Goal: Information Seeking & Learning: Check status

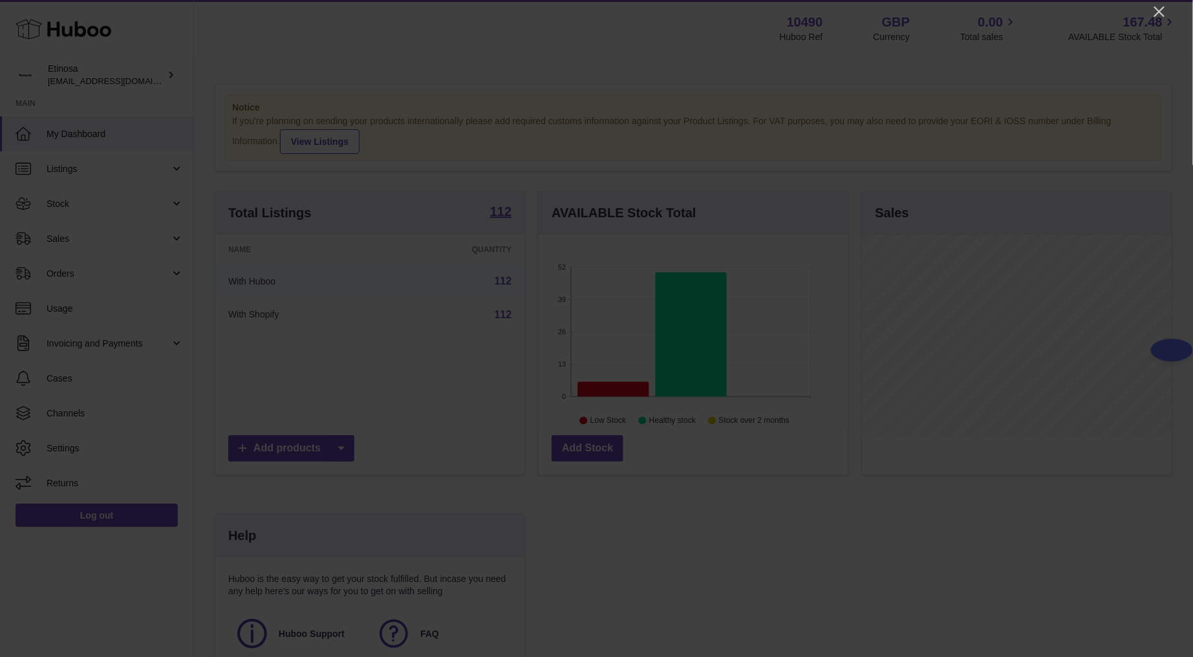
scroll to position [202, 309]
drag, startPoint x: 1154, startPoint y: 6, endPoint x: 991, endPoint y: 36, distance: 165.8
click at [1153, 6] on icon "Close" at bounding box center [1160, 12] width 16 height 16
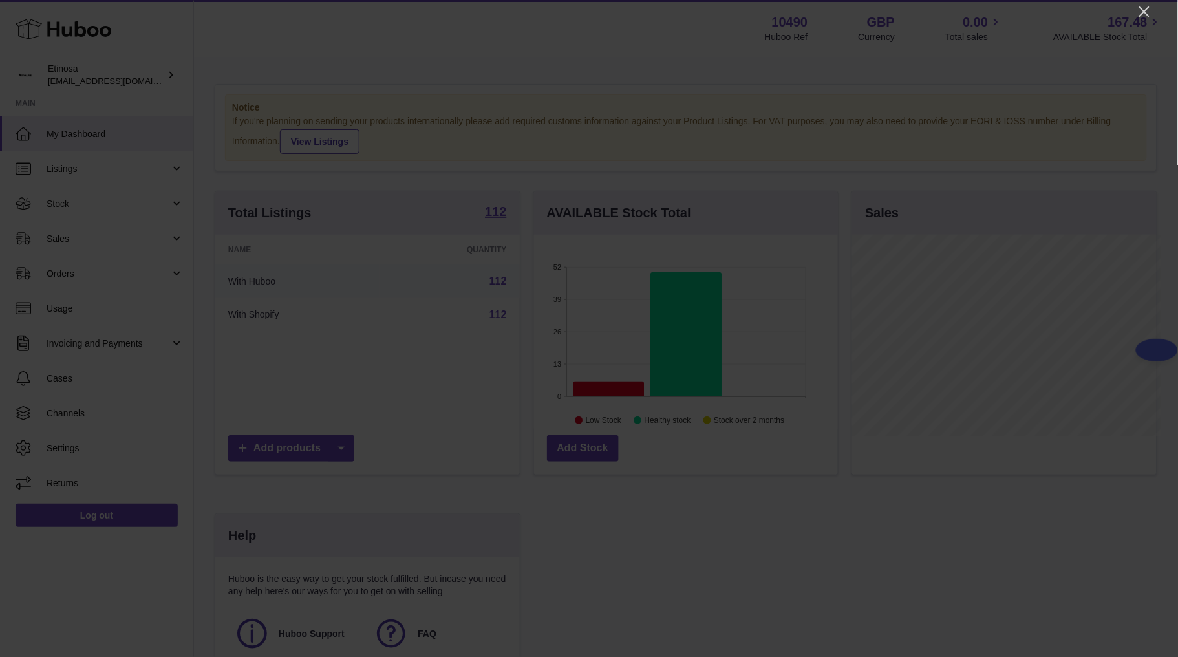
scroll to position [646403, 646301]
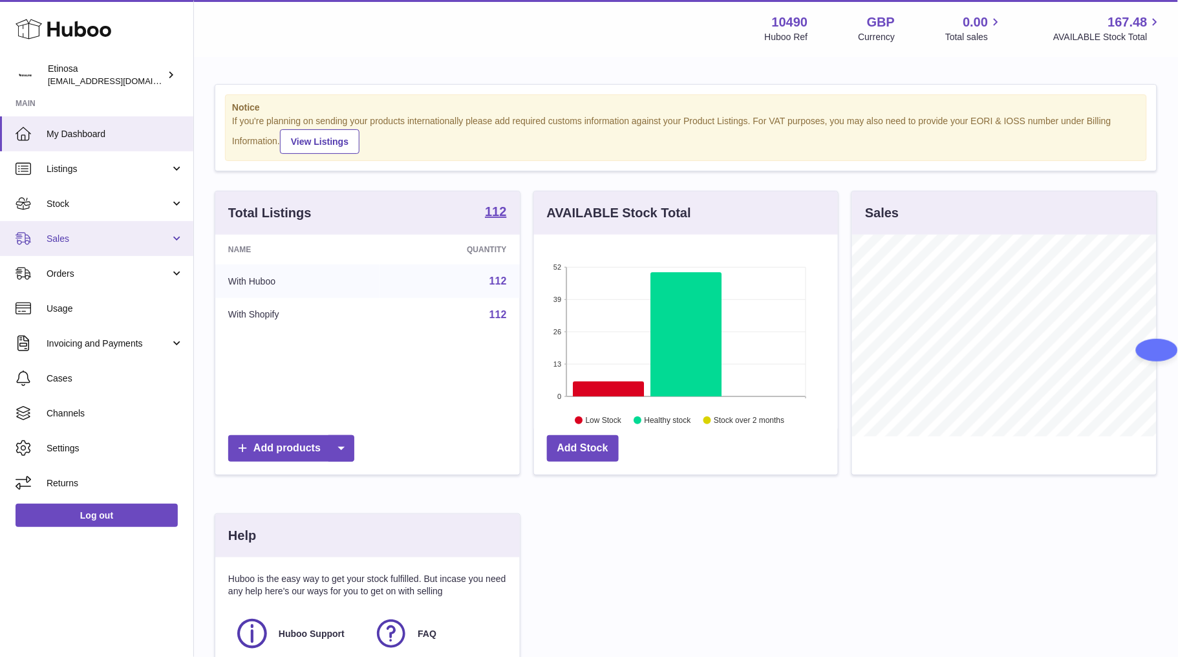
click at [45, 233] on link "Sales" at bounding box center [96, 238] width 193 height 35
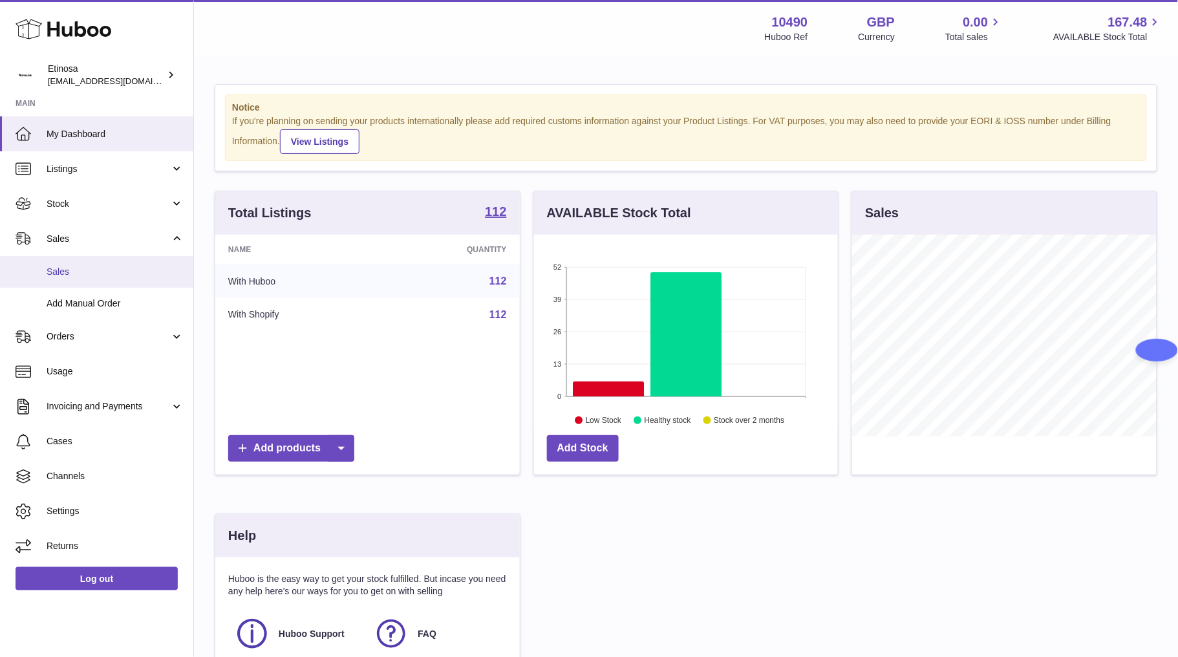
click at [63, 276] on span "Sales" at bounding box center [115, 272] width 137 height 12
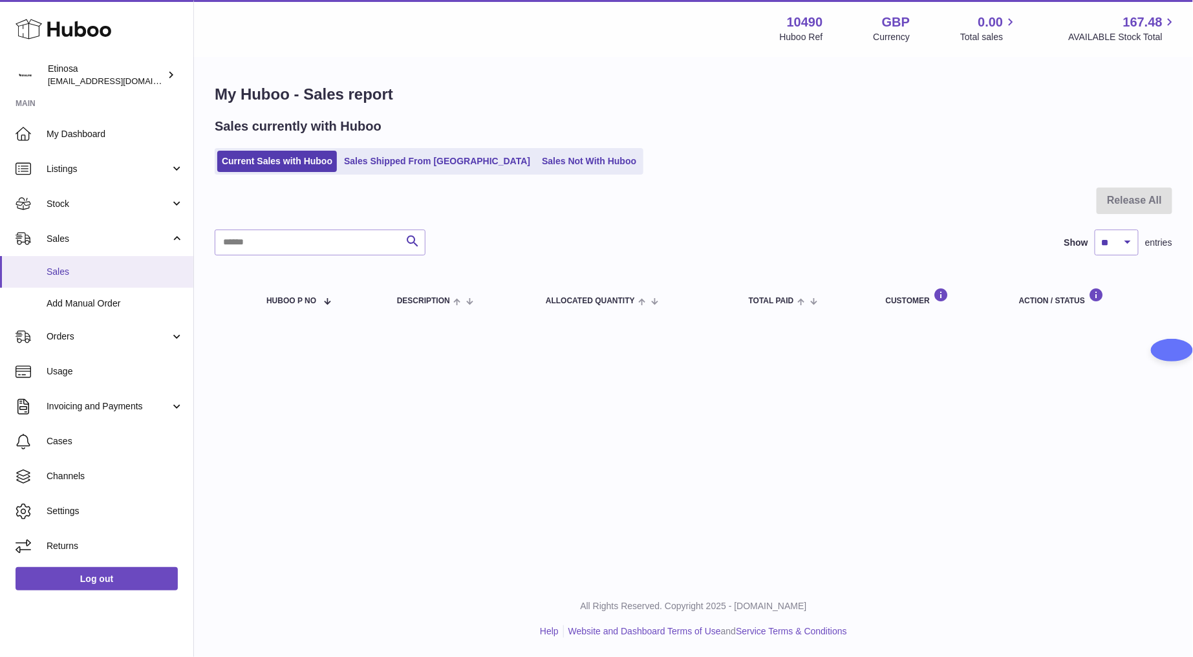
click at [138, 275] on span "Sales" at bounding box center [115, 272] width 137 height 12
click at [406, 171] on link "Sales Shipped From [GEOGRAPHIC_DATA]" at bounding box center [436, 161] width 195 height 21
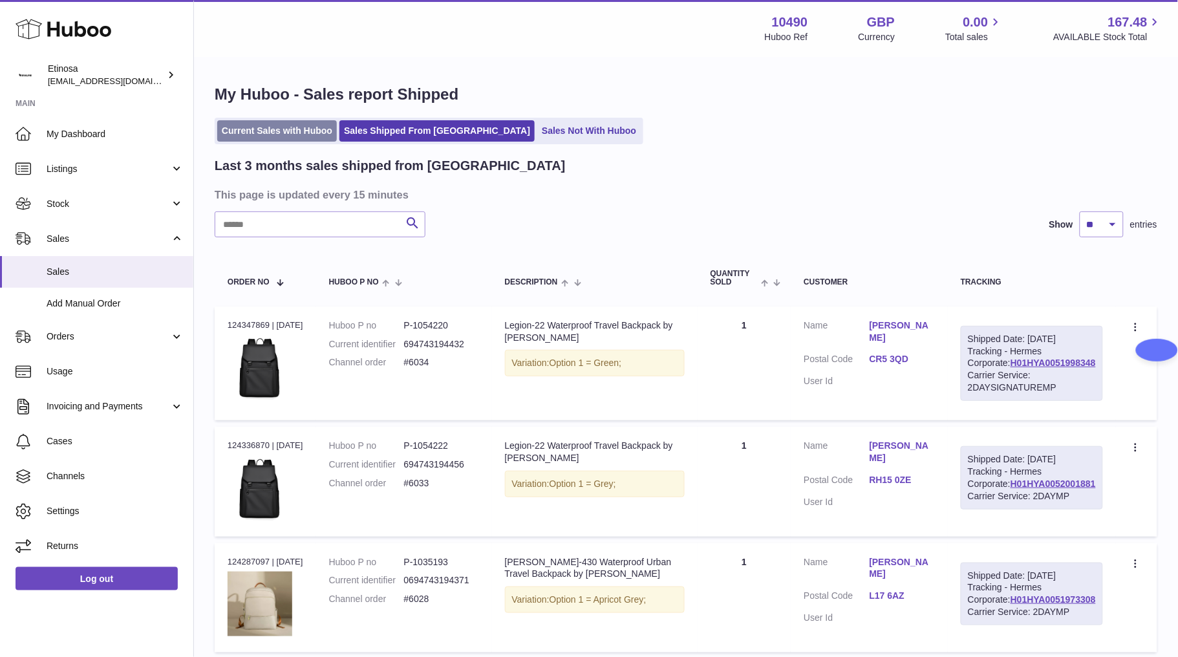
click at [292, 140] on link "Current Sales with Huboo" at bounding box center [277, 130] width 120 height 21
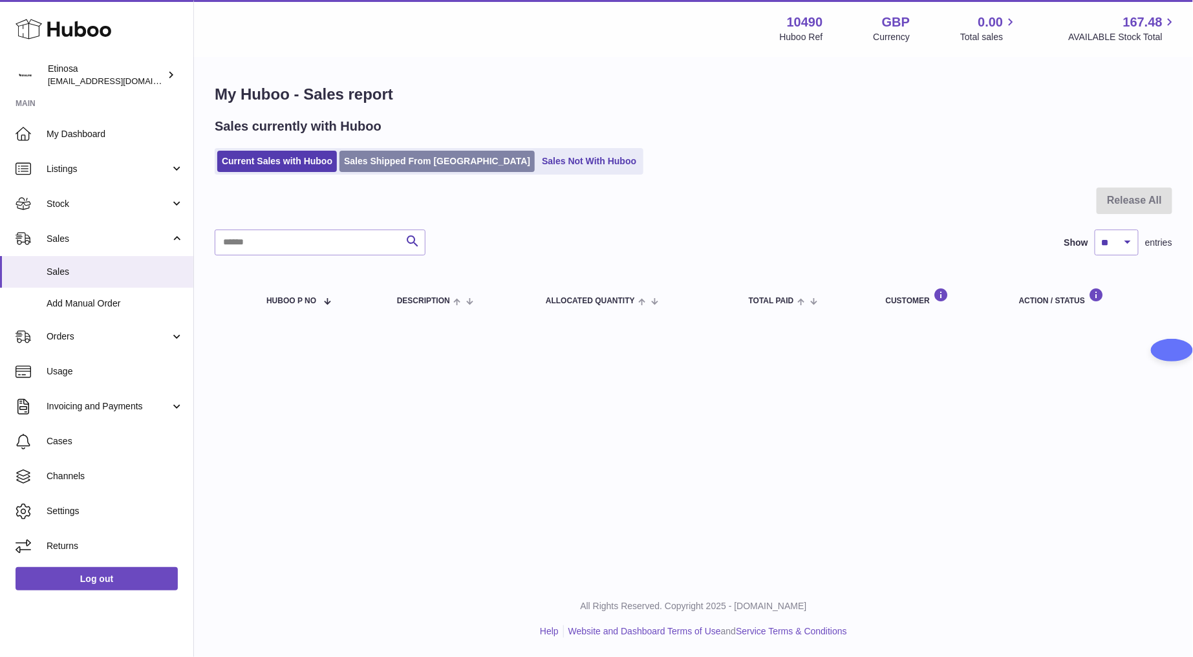
click at [433, 161] on link "Sales Shipped From [GEOGRAPHIC_DATA]" at bounding box center [436, 161] width 195 height 21
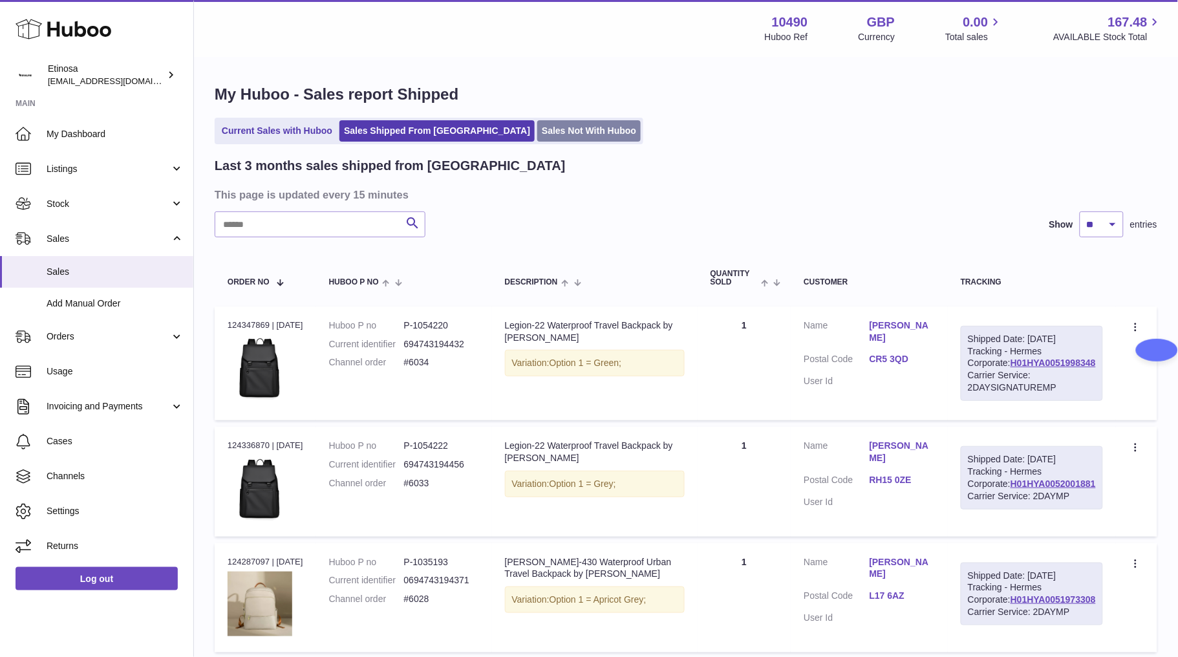
click at [537, 138] on link "Sales Not With Huboo" at bounding box center [588, 130] width 103 height 21
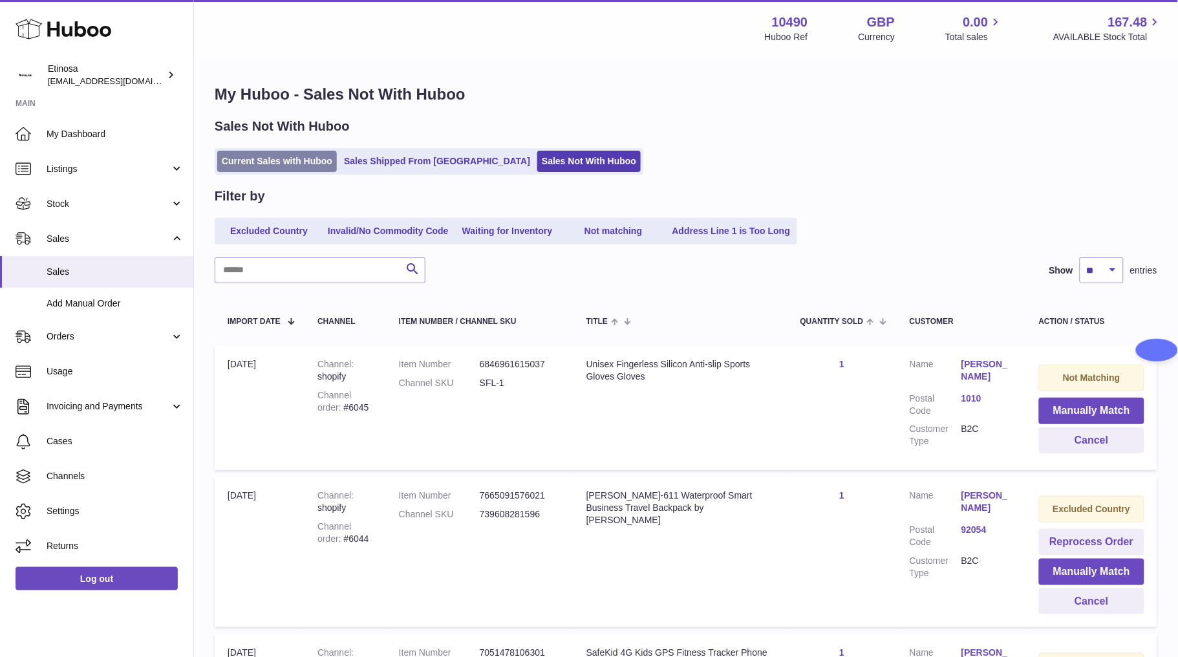
click at [275, 167] on link "Current Sales with Huboo" at bounding box center [277, 161] width 120 height 21
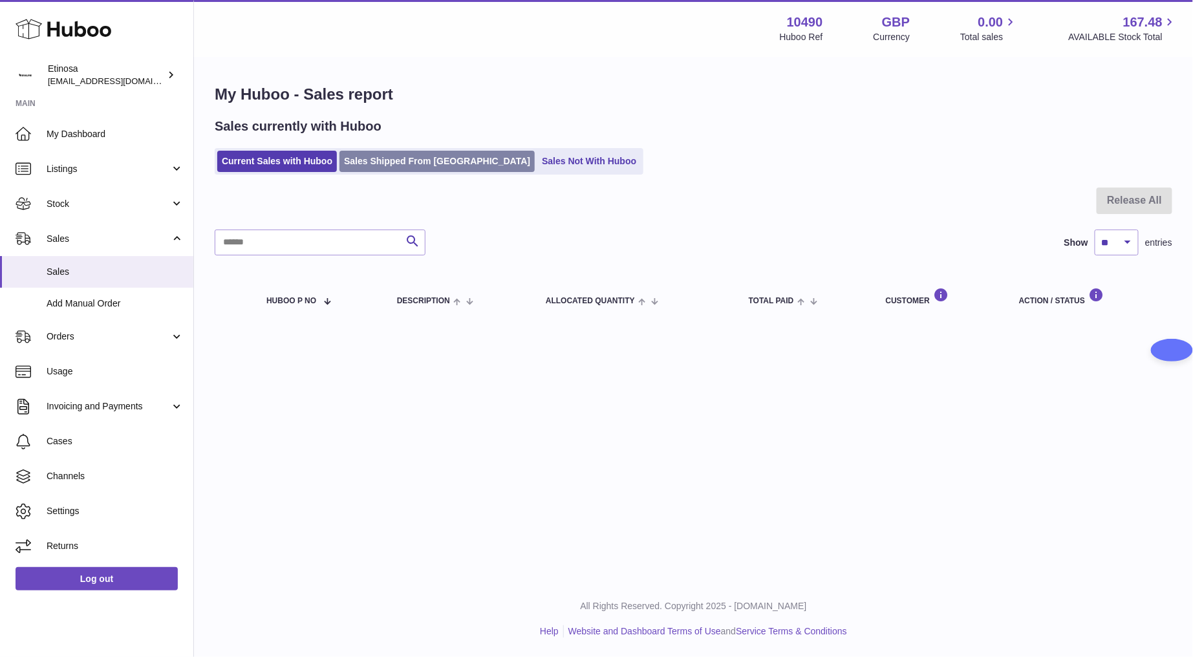
click at [414, 155] on link "Sales Shipped From [GEOGRAPHIC_DATA]" at bounding box center [436, 161] width 195 height 21
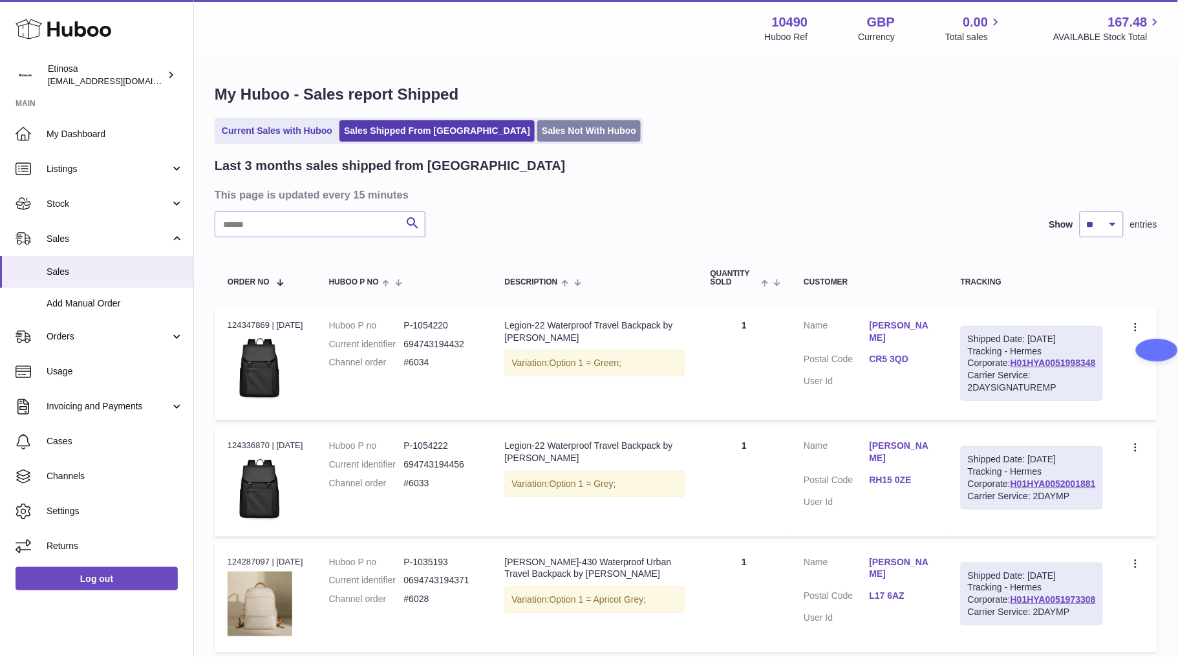
click at [546, 131] on link "Sales Not With Huboo" at bounding box center [588, 130] width 103 height 21
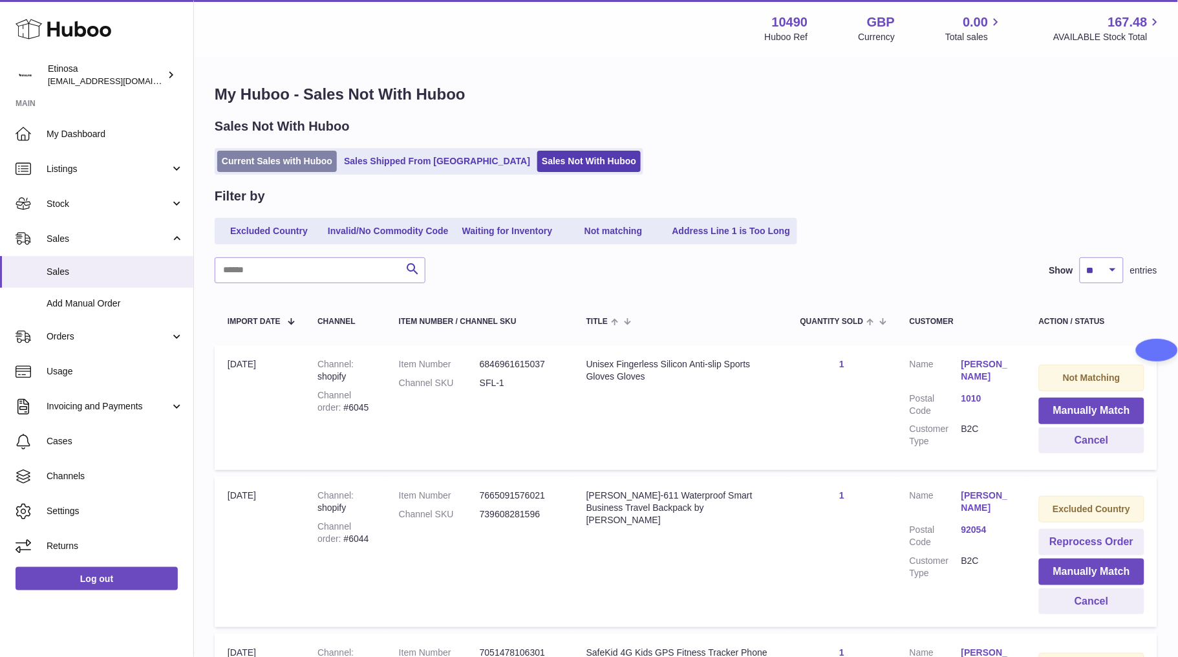
click at [297, 160] on link "Current Sales with Huboo" at bounding box center [277, 161] width 120 height 21
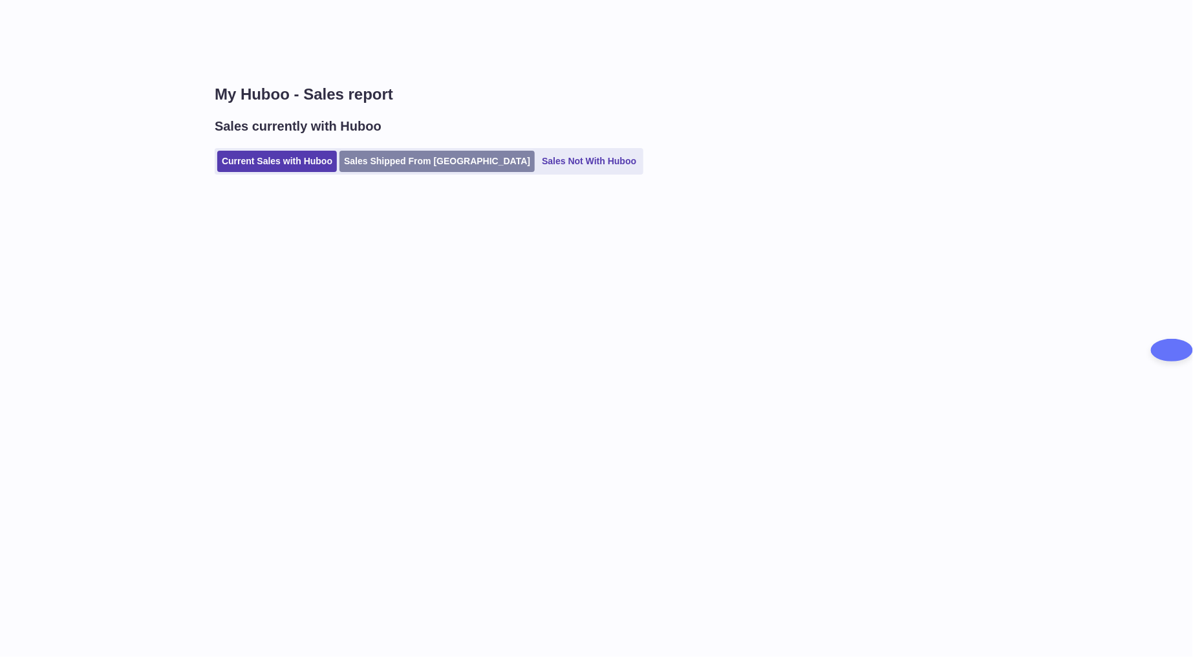
click at [362, 155] on link "Sales Shipped From [GEOGRAPHIC_DATA]" at bounding box center [436, 161] width 195 height 21
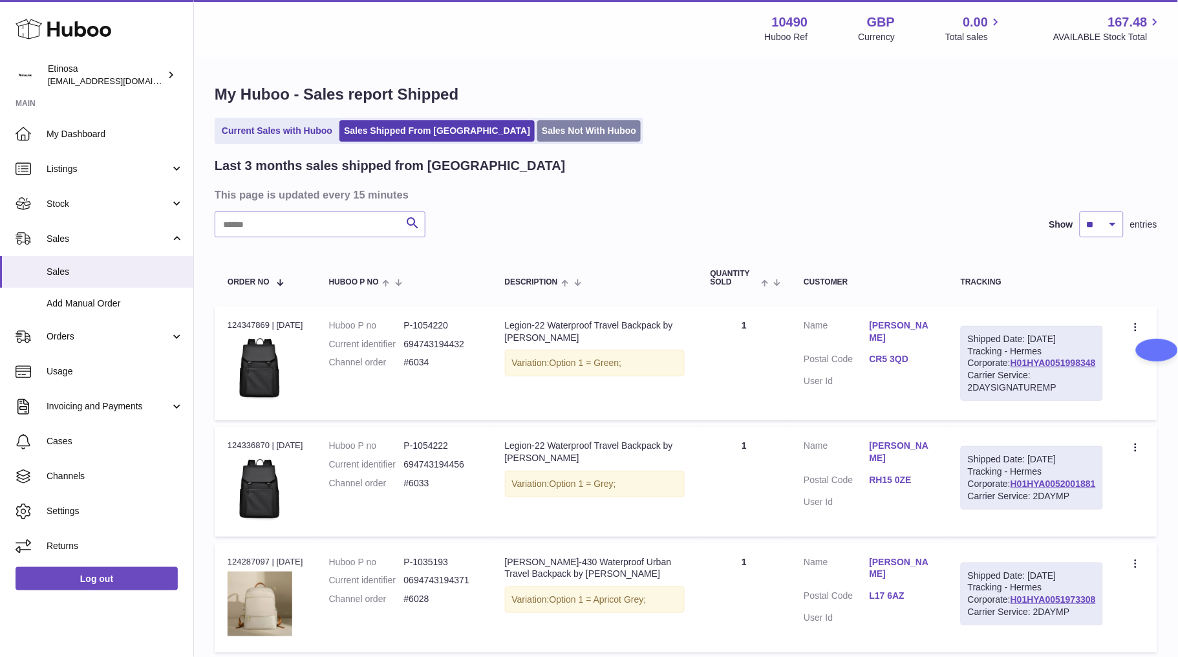
click at [544, 136] on link "Sales Not With Huboo" at bounding box center [588, 130] width 103 height 21
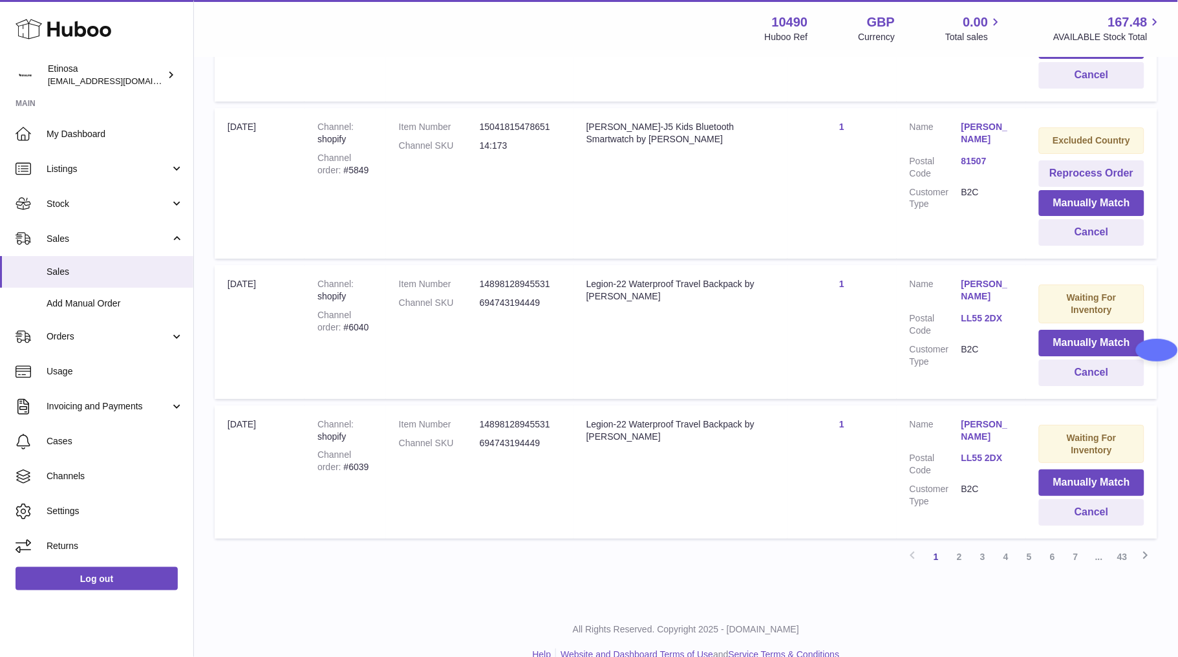
scroll to position [1256, 0]
click at [954, 544] on link "2" at bounding box center [959, 555] width 23 height 23
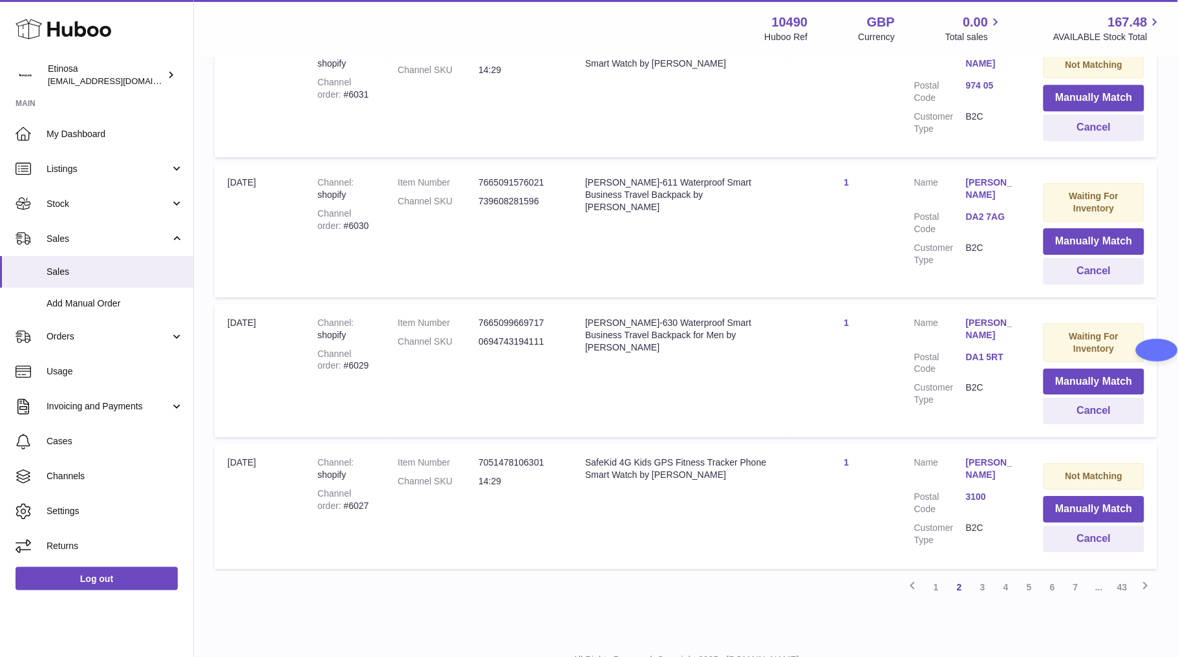
scroll to position [1157, 0]
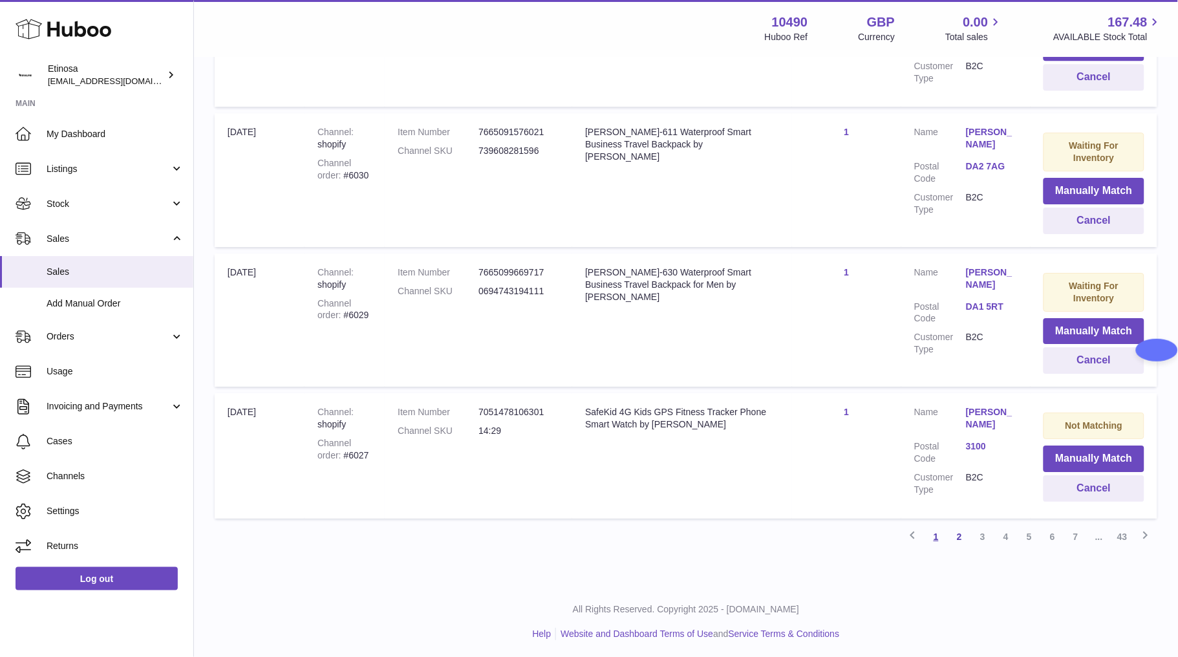
click at [932, 537] on link "1" at bounding box center [936, 536] width 23 height 23
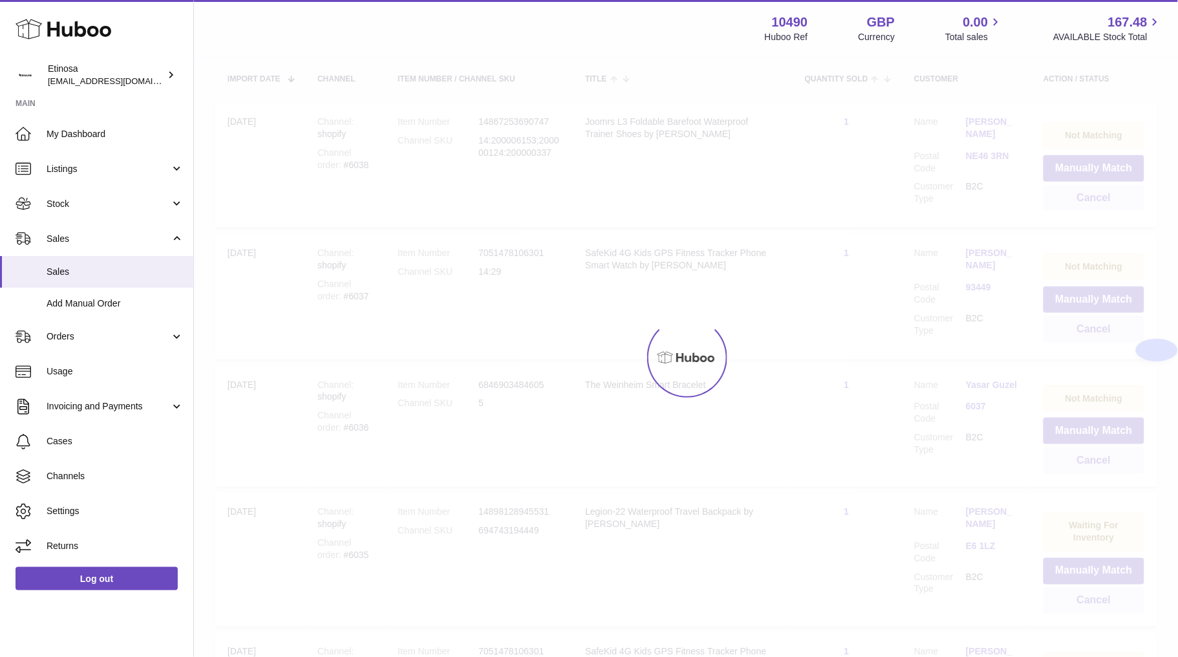
scroll to position [58, 0]
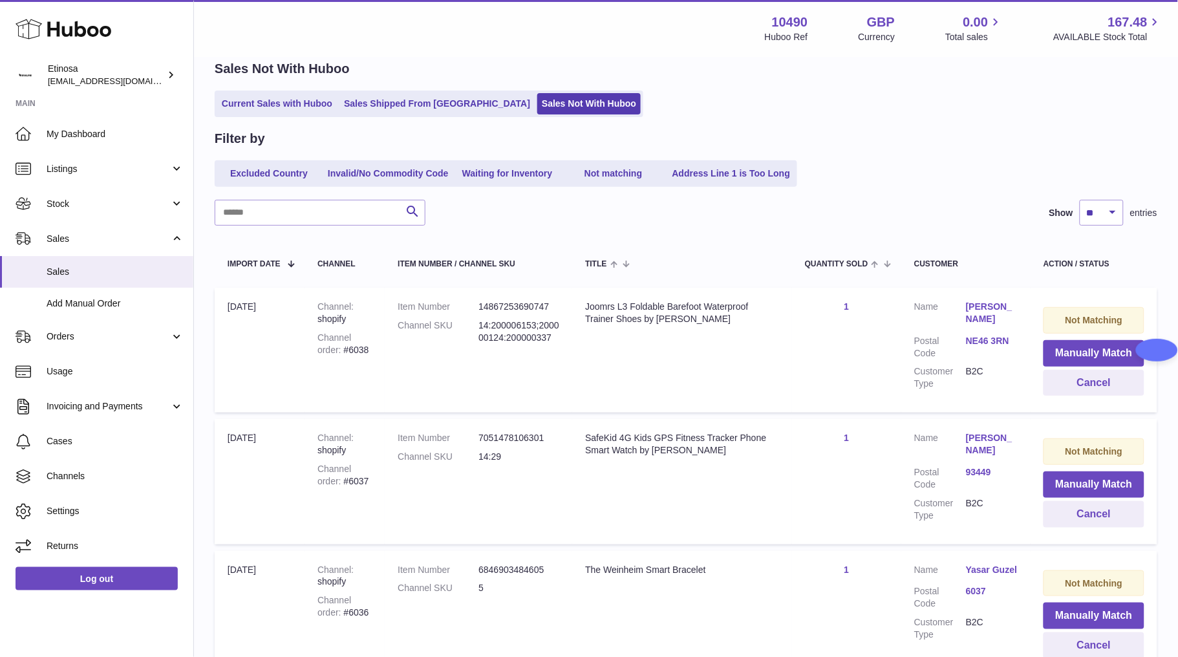
click at [971, 131] on div "Filter by" at bounding box center [686, 138] width 943 height 17
